Goal: Information Seeking & Learning: Learn about a topic

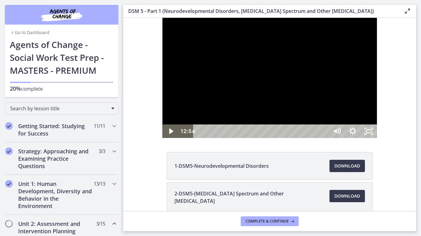
scroll to position [313, 0]
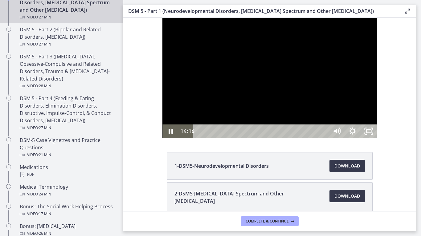
click at [162, 18] on button "Pause: cmseadc4lpnc72iv6tpg.mp4" at bounding box center [162, 18] width 0 height 0
click at [162, 18] on button "Play Video: cmseadc4lpnc72iv6tpg.mp4" at bounding box center [162, 18] width 0 height 0
click at [162, 18] on button "Pause: cmseadc4lpnc72iv6tpg.mp4" at bounding box center [162, 18] width 0 height 0
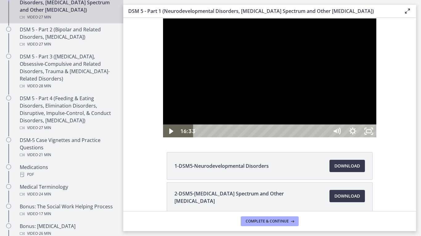
click at [162, 18] on button "Play Video: cmseadc4lpnc72iv6tpg.mp4" at bounding box center [162, 18] width 0 height 0
click at [162, 18] on button "Pause: cmseadc4lpnc72iv6tpg.mp4" at bounding box center [162, 18] width 0 height 0
click at [162, 18] on button "Play Video: cmseadc4lpnc72iv6tpg.mp4" at bounding box center [162, 18] width 0 height 0
click at [162, 18] on button "Pause: cmseadc4lpnc72iv6tpg.mp4" at bounding box center [162, 18] width 0 height 0
click at [162, 18] on button "Play Video: cmseadc4lpnc72iv6tpg.mp4" at bounding box center [162, 18] width 0 height 0
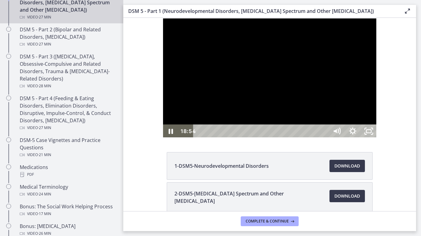
click at [162, 18] on button "Pause: cmseadc4lpnc72iv6tpg.mp4" at bounding box center [162, 18] width 0 height 0
click at [162, 18] on button "Play Video: cmseadc4lpnc72iv6tpg.mp4" at bounding box center [162, 18] width 0 height 0
click at [162, 18] on button "Pause: cmseadc4lpnc72iv6tpg.mp4" at bounding box center [162, 18] width 0 height 0
click at [162, 18] on button "Play Video: cmseadc4lpnc72iv6tpg.mp4" at bounding box center [162, 18] width 0 height 0
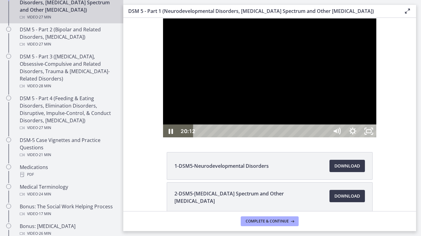
click at [162, 18] on button "Pause: cmseadc4lpnc72iv6tpg.mp4" at bounding box center [162, 18] width 0 height 0
click at [162, 18] on button "Play Video: cmseadc4lpnc72iv6tpg.mp4" at bounding box center [162, 18] width 0 height 0
click at [162, 18] on button "Pause: cmseadc4lpnc72iv6tpg.mp4" at bounding box center [162, 18] width 0 height 0
